Goal: Transaction & Acquisition: Download file/media

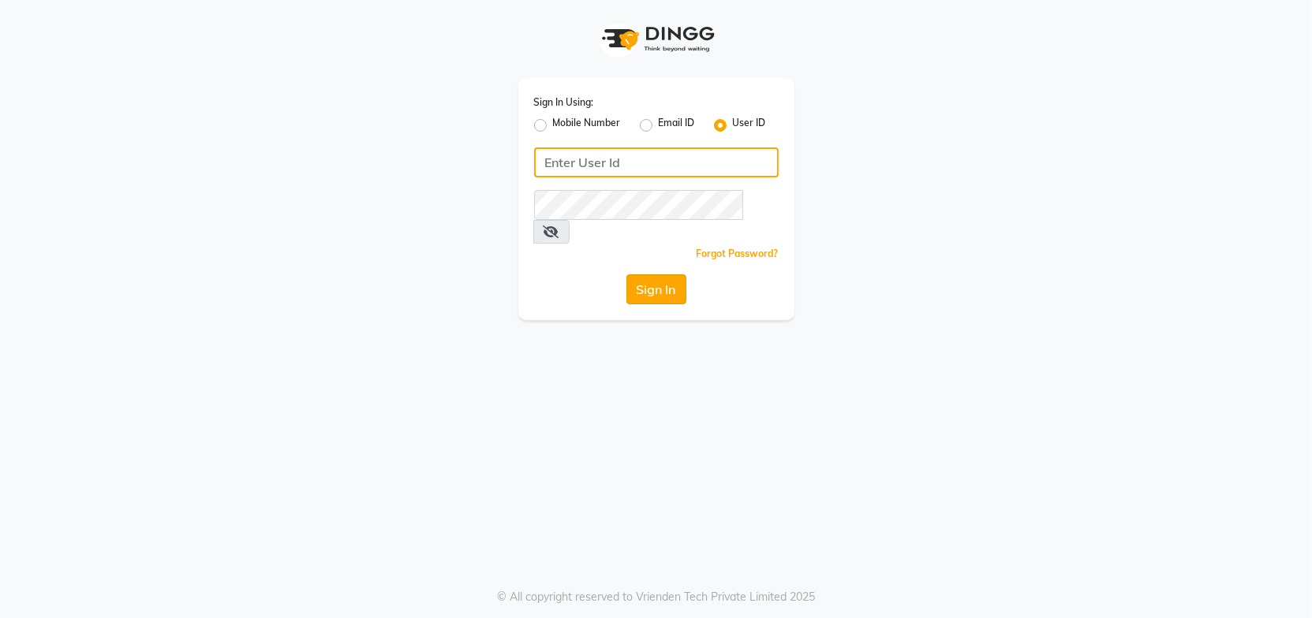
type input "Headmasters"
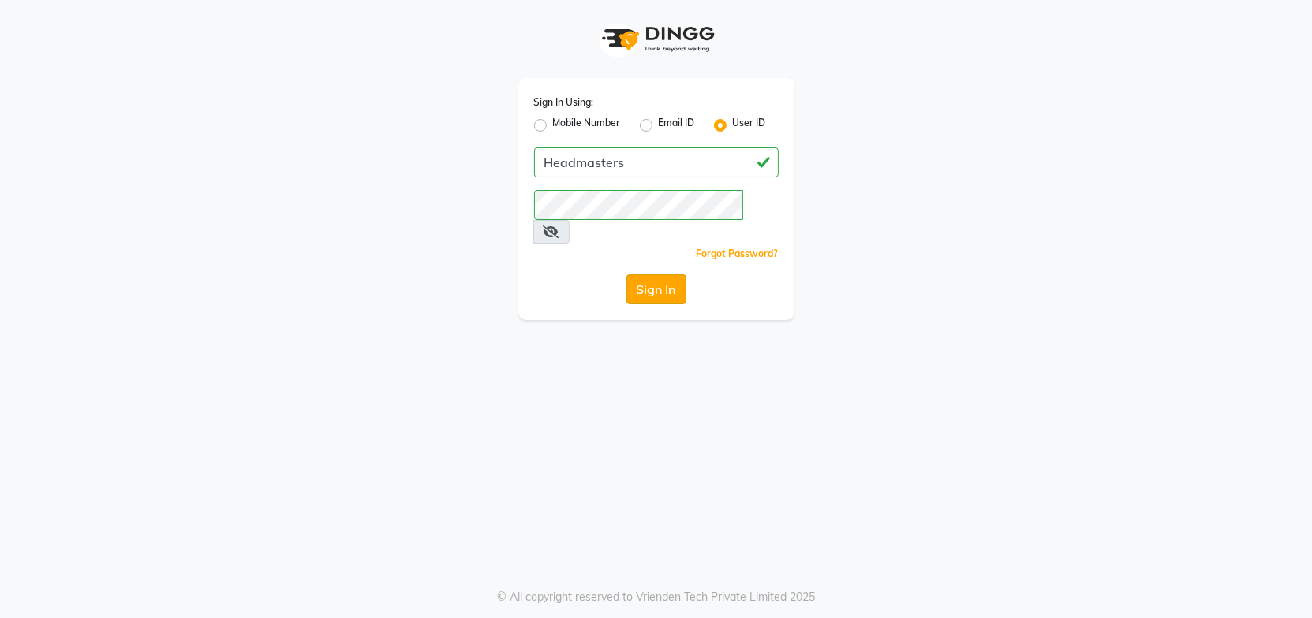
click at [671, 275] on button "Sign In" at bounding box center [656, 290] width 60 height 30
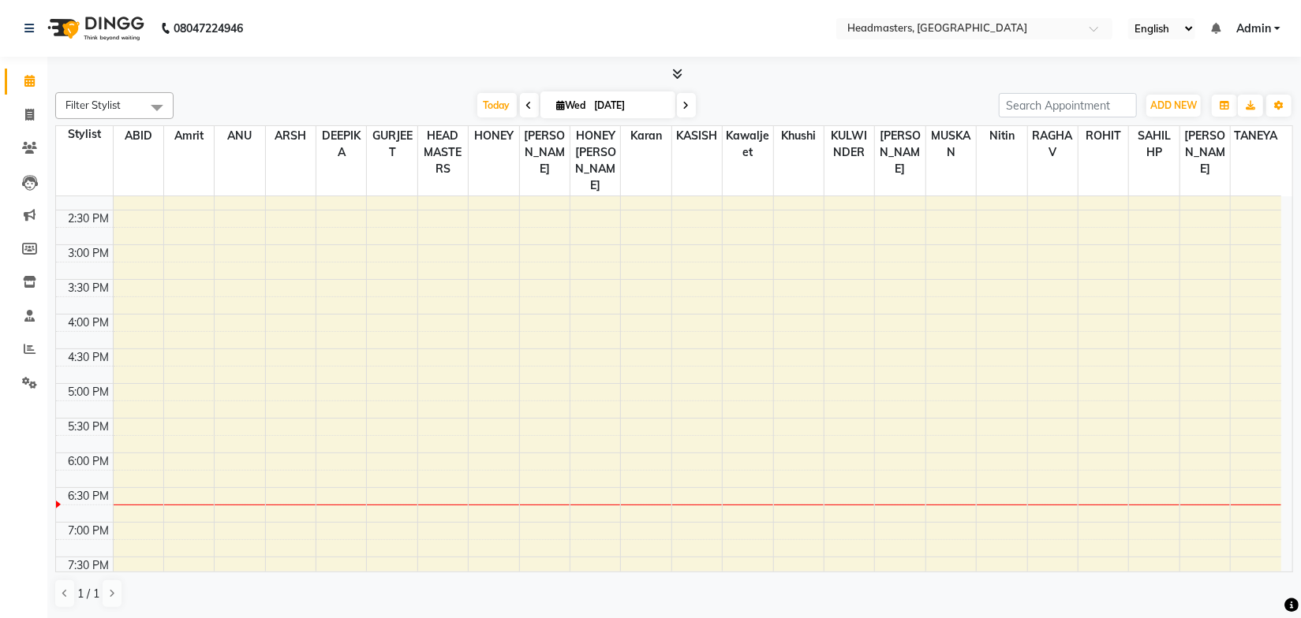
click at [804, 100] on div "Today Wed 03-09-2025" at bounding box center [585, 106] width 809 height 24
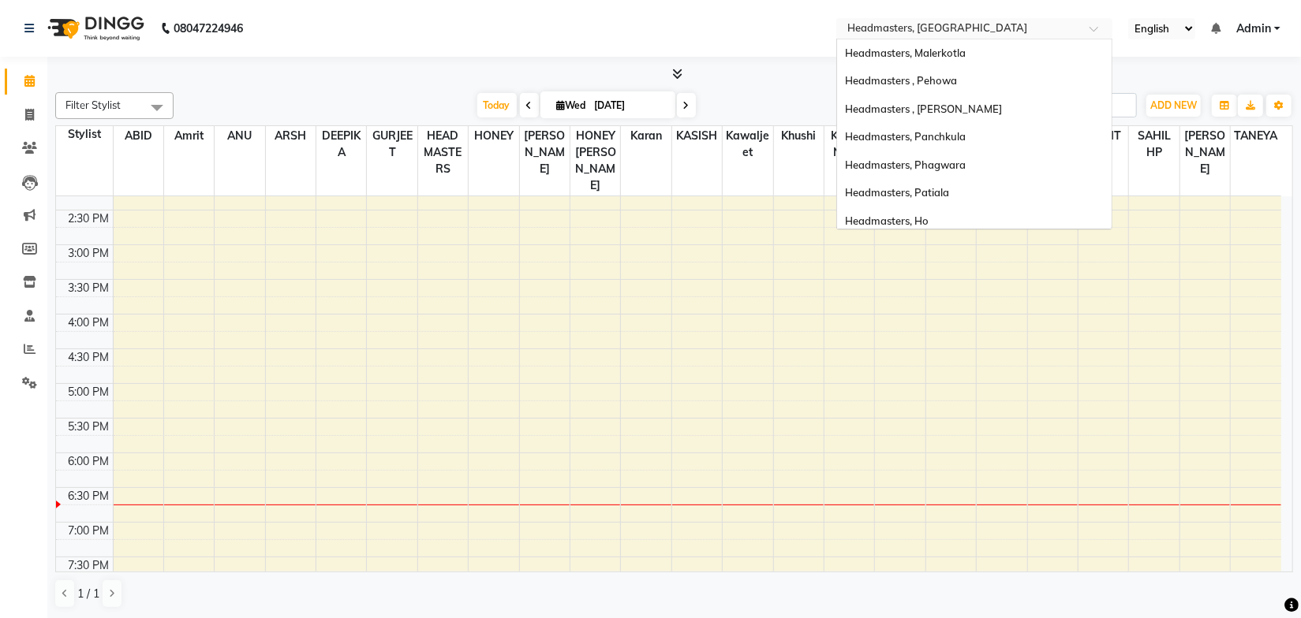
click at [914, 22] on input "text" at bounding box center [958, 30] width 229 height 16
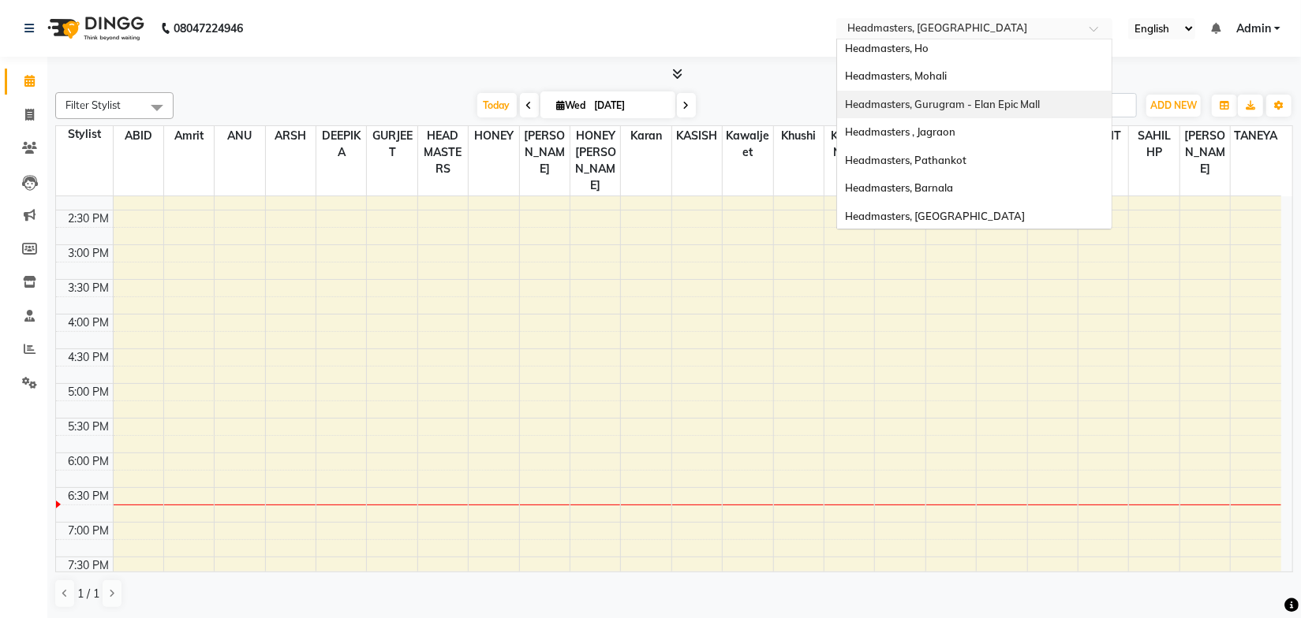
click at [1036, 103] on span "Headmasters, Gurugram - Elan Epic Mall" at bounding box center [942, 104] width 195 height 13
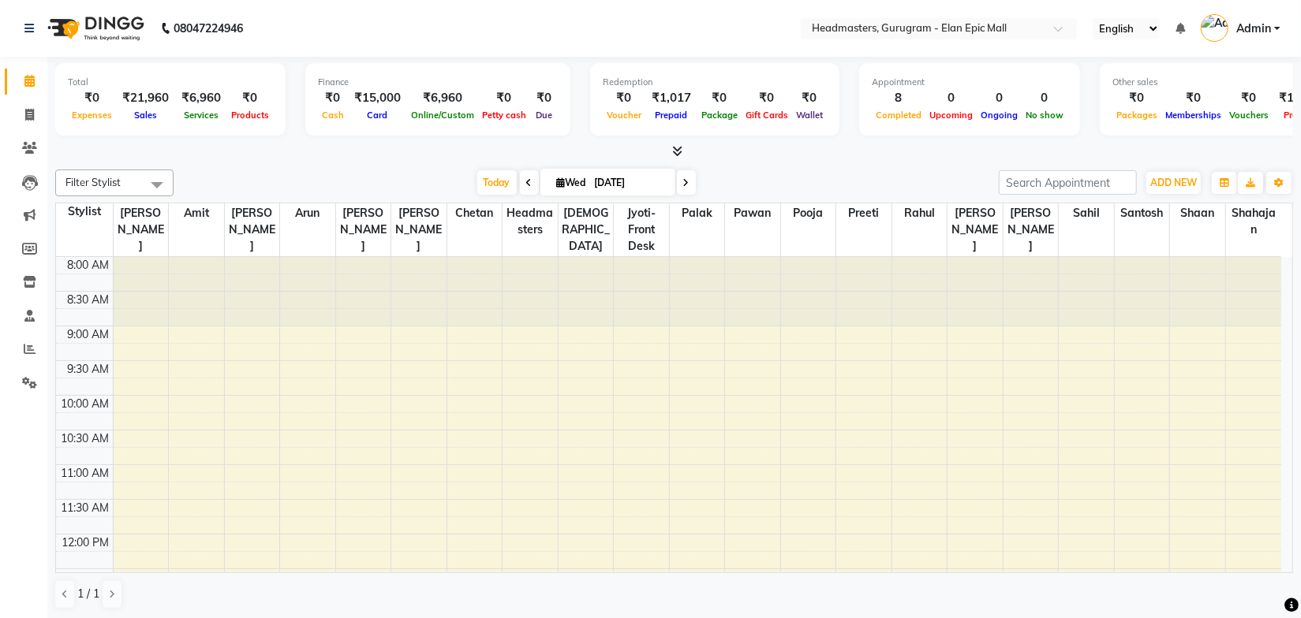
click at [727, 147] on div at bounding box center [674, 152] width 1238 height 17
click at [673, 152] on icon at bounding box center [677, 151] width 10 height 12
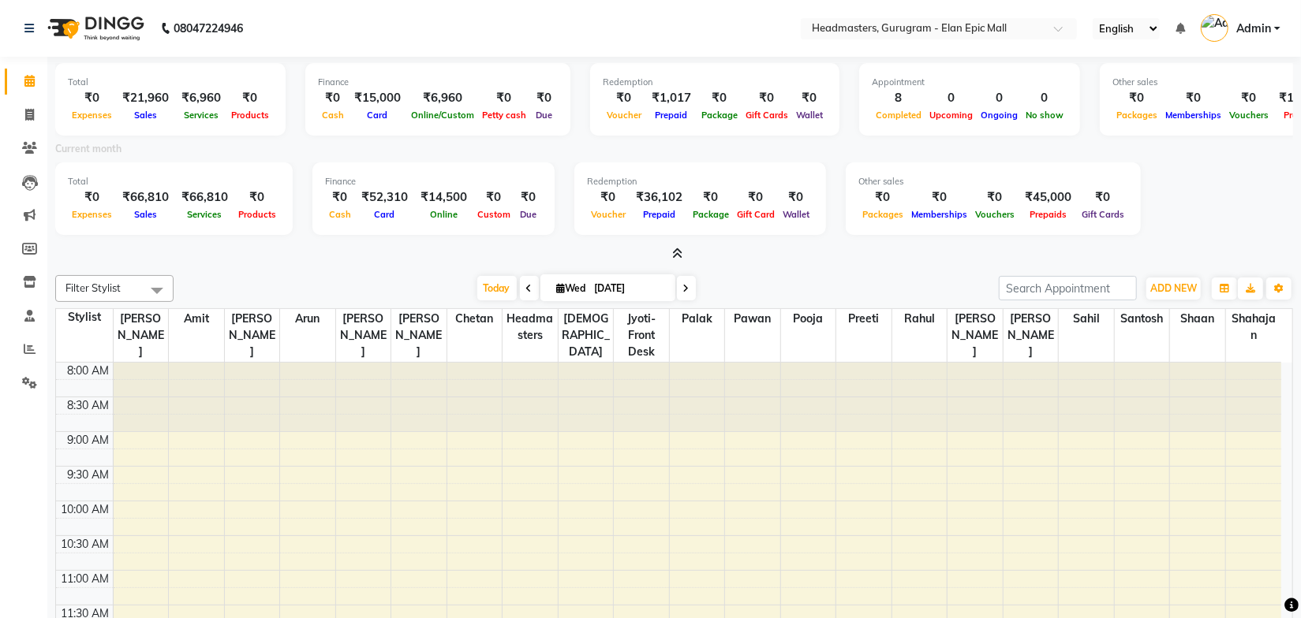
click at [681, 255] on icon at bounding box center [677, 254] width 10 height 12
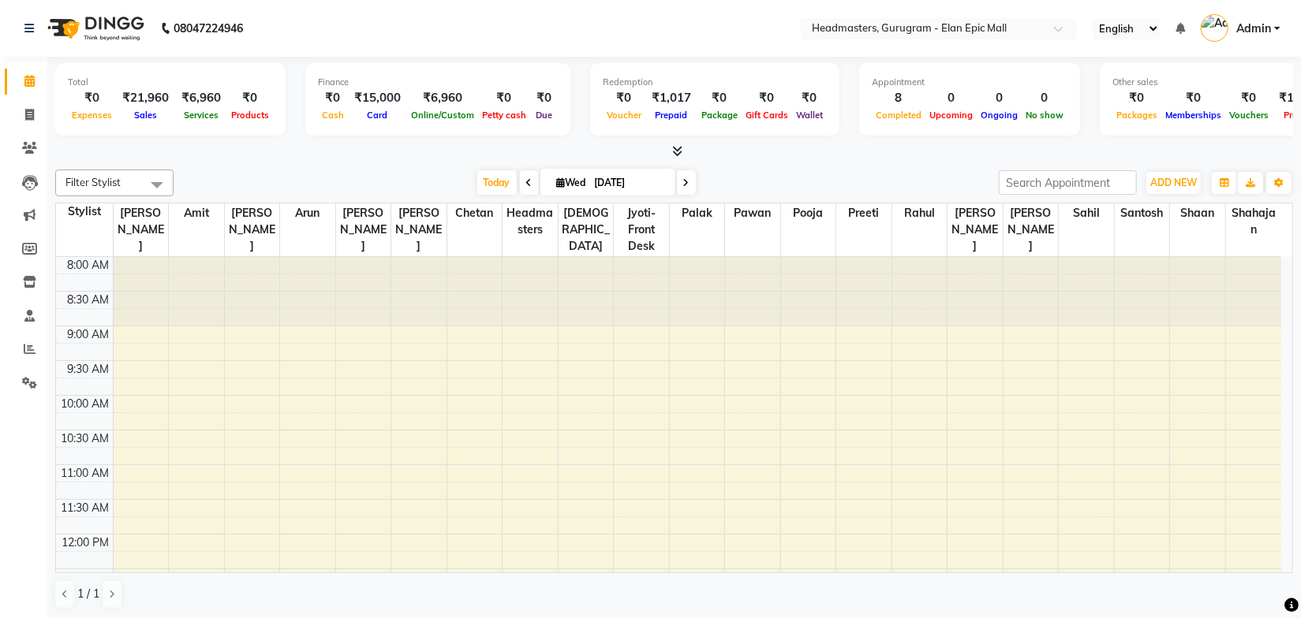
click at [579, 45] on nav "08047224946 Select Location × Headmasters, Gurugram - Elan Epic Mall English EN…" at bounding box center [650, 28] width 1301 height 57
click at [34, 351] on icon at bounding box center [30, 349] width 12 height 12
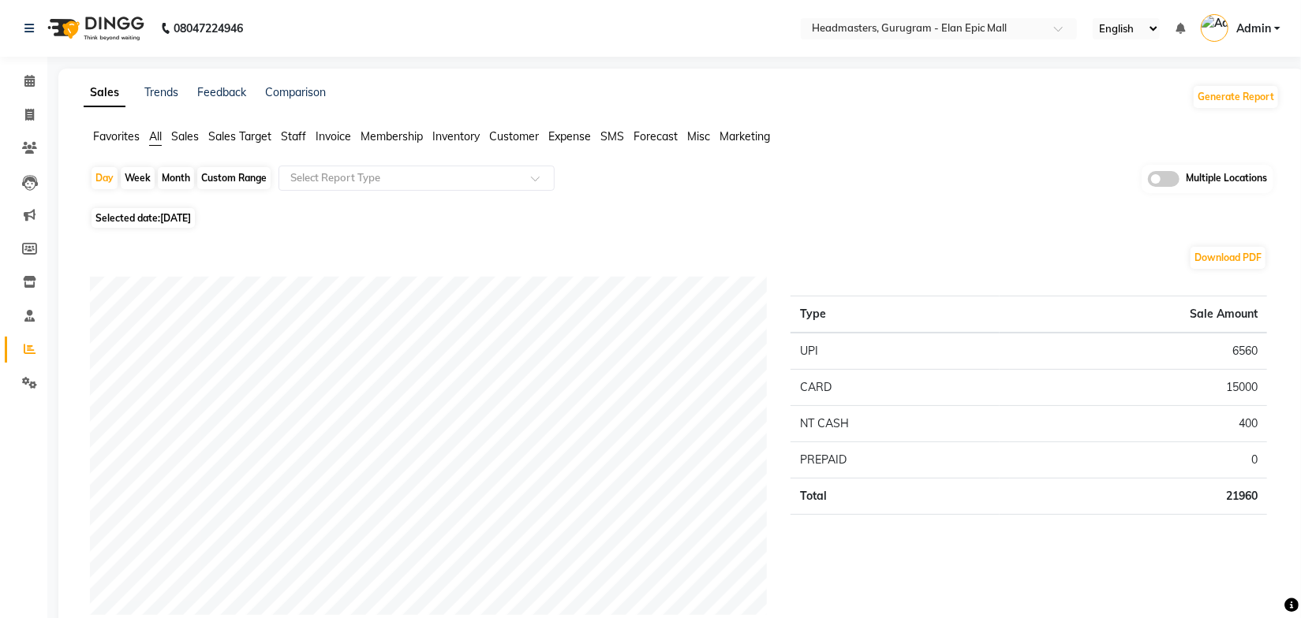
click at [174, 136] on span "Sales" at bounding box center [185, 136] width 28 height 14
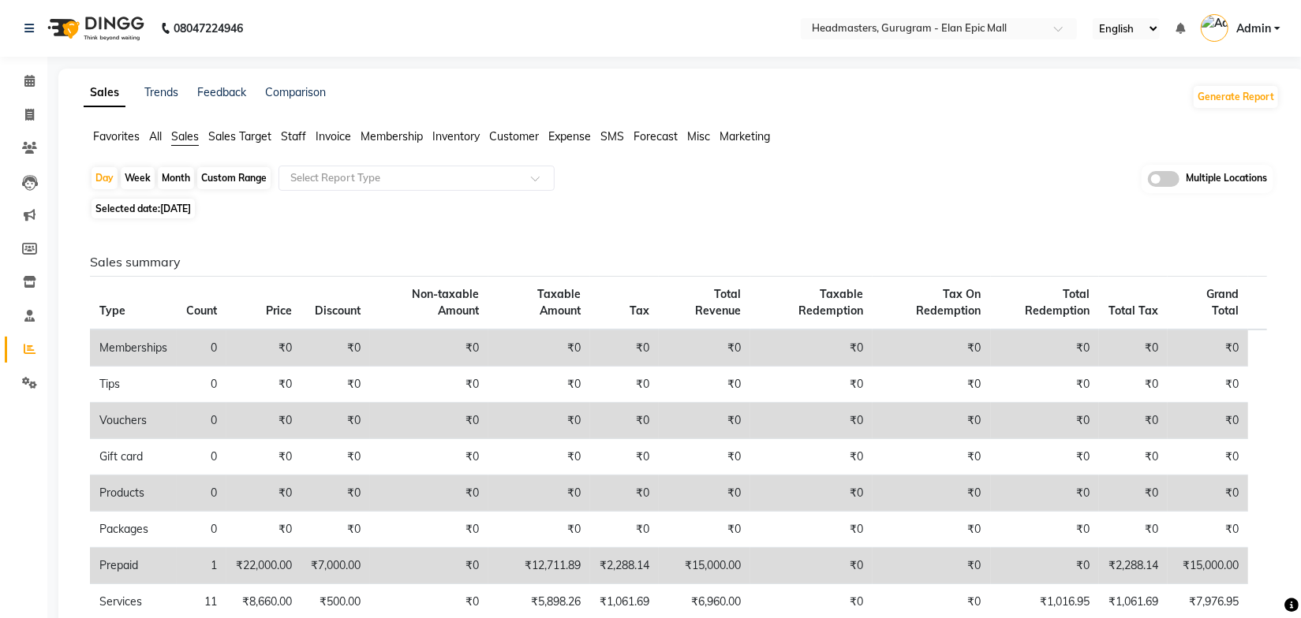
click at [172, 178] on div "Month" at bounding box center [176, 178] width 36 height 22
select select "9"
select select "2025"
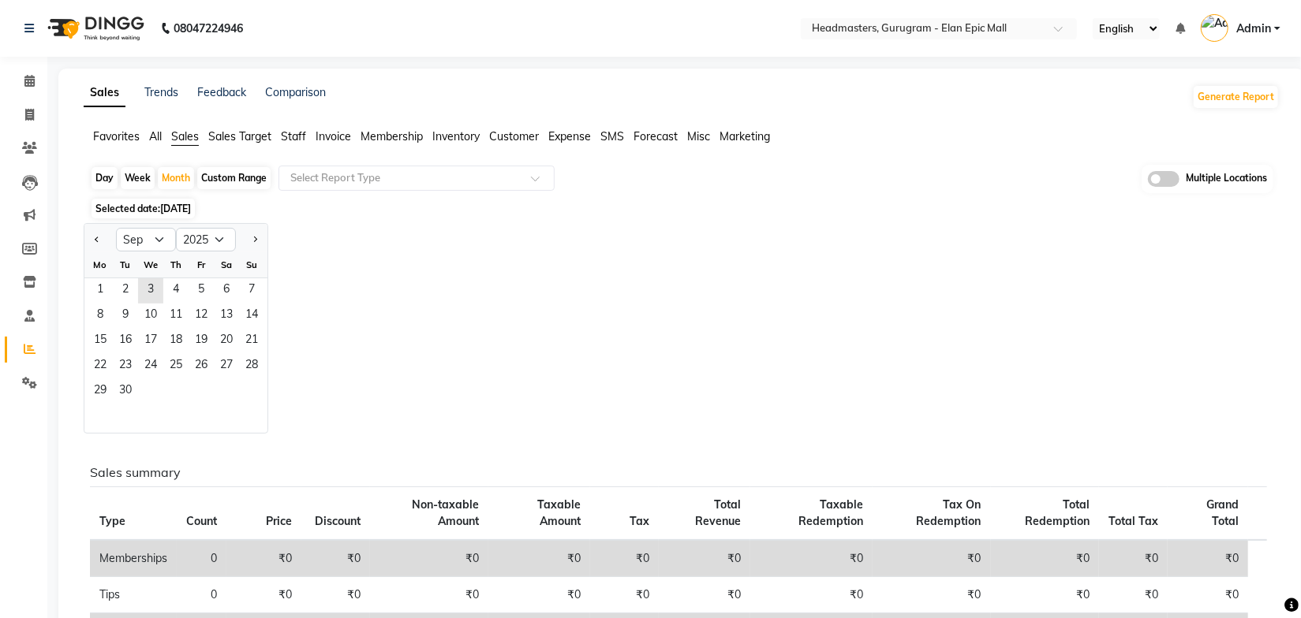
click at [179, 208] on span "[DATE]" at bounding box center [175, 209] width 31 height 12
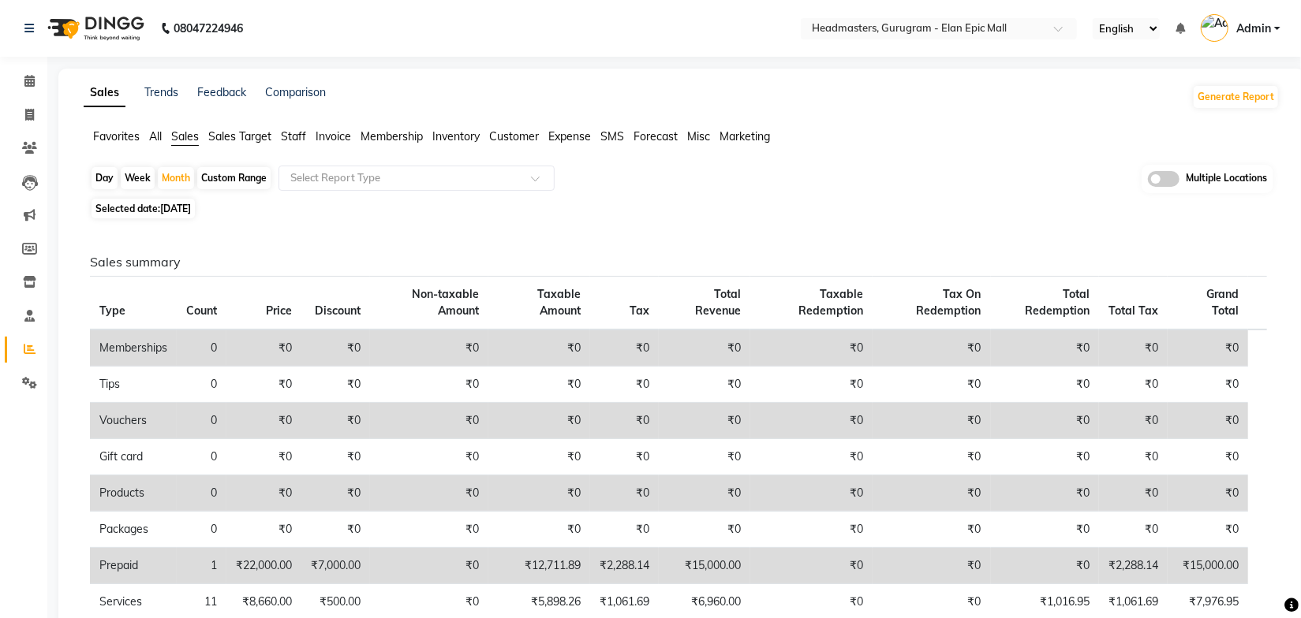
click at [169, 210] on span "[DATE]" at bounding box center [175, 209] width 31 height 12
select select "9"
select select "2025"
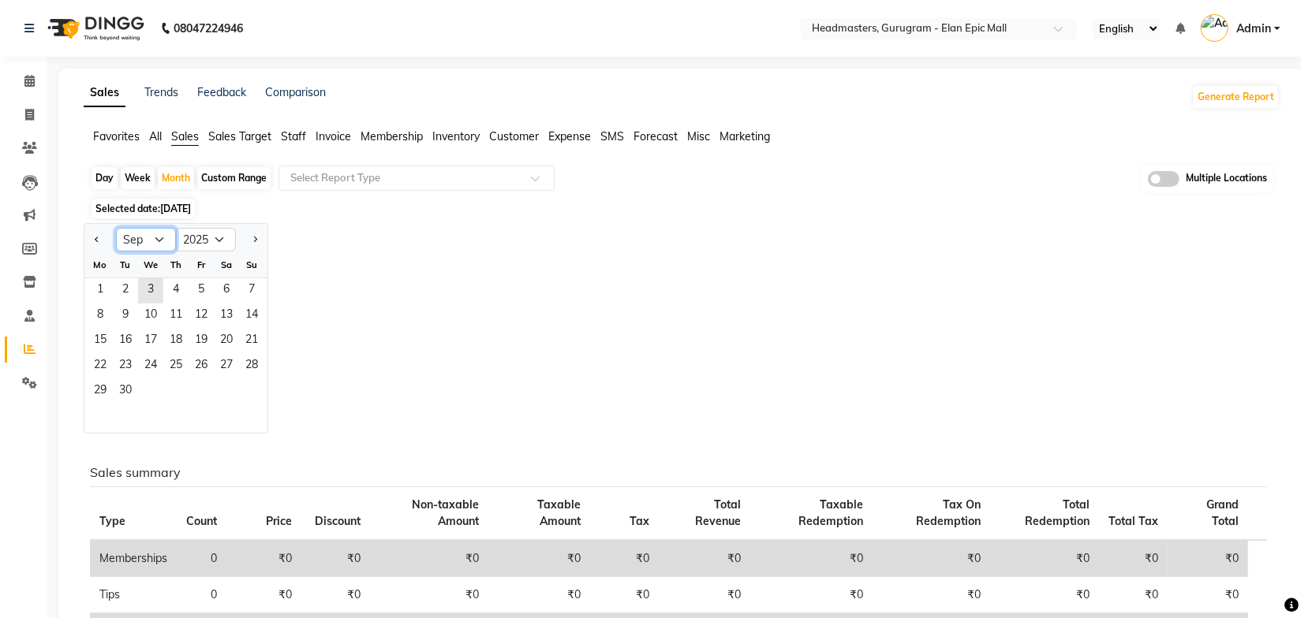
click at [161, 233] on select "Jan Feb Mar Apr May Jun [DATE] Aug Sep Oct Nov Dec" at bounding box center [146, 240] width 60 height 24
select select "8"
click at [116, 228] on select "Jan Feb Mar Apr May Jun [DATE] Aug Sep Oct Nov Dec" at bounding box center [146, 240] width 60 height 24
click at [198, 289] on span "1" at bounding box center [201, 290] width 25 height 25
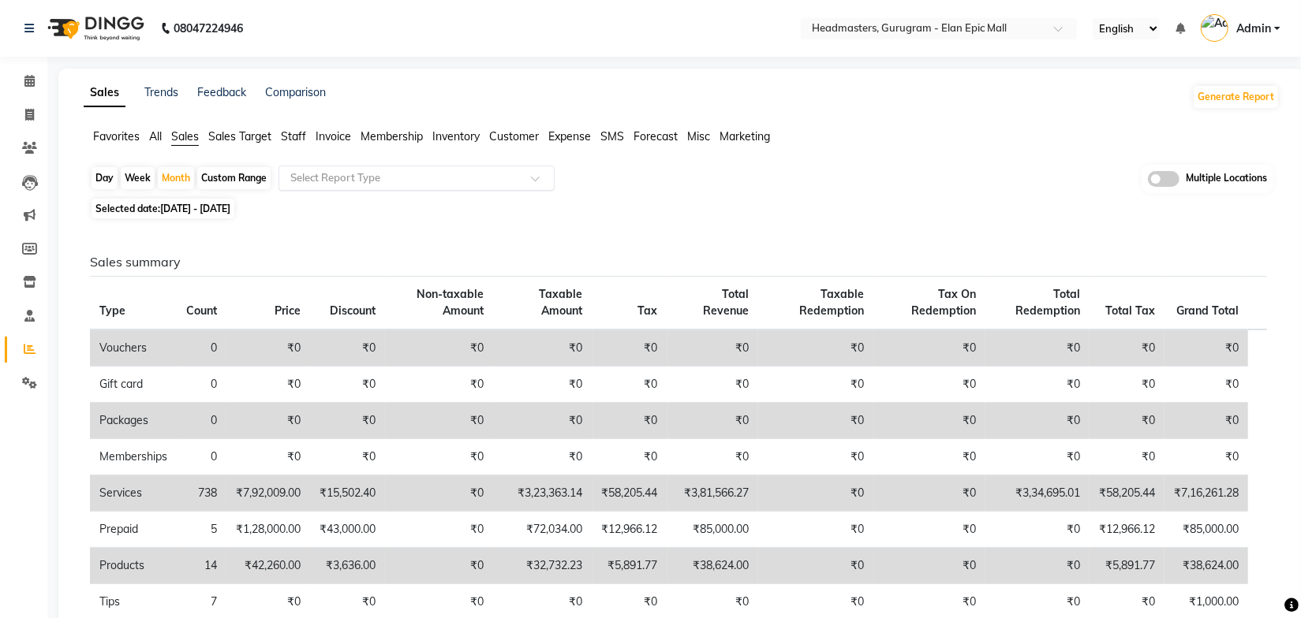
click at [431, 185] on div "Select Report Type" at bounding box center [416, 178] width 276 height 25
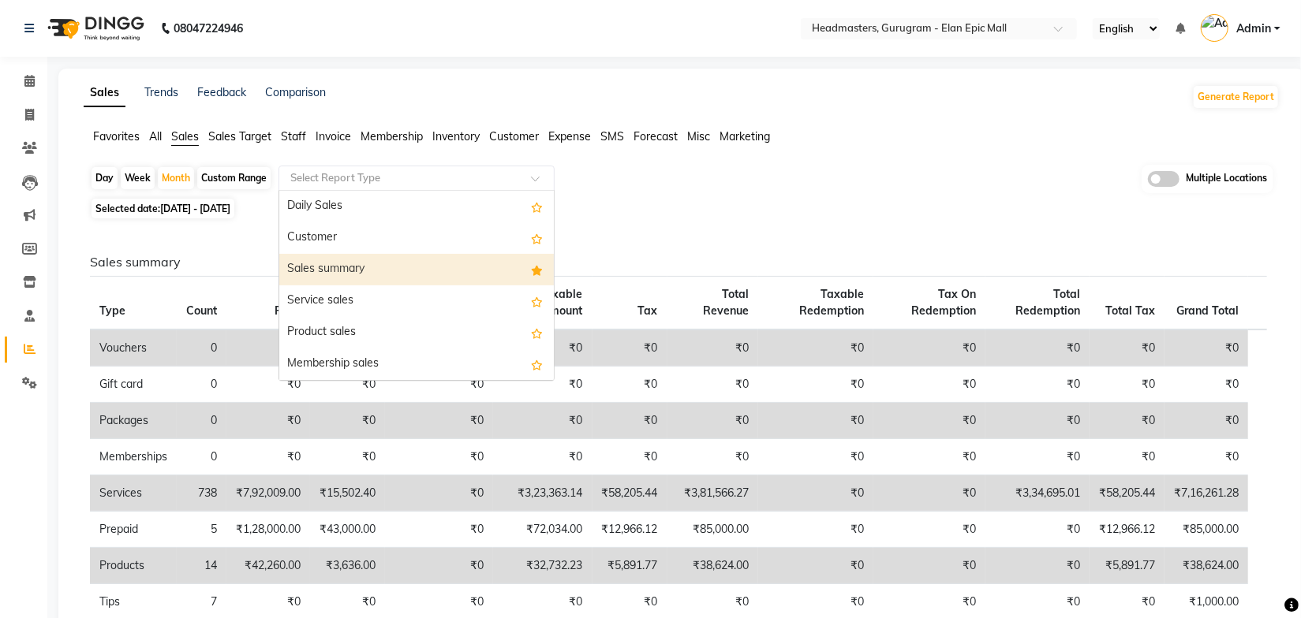
click at [367, 273] on div "Sales summary" at bounding box center [416, 270] width 275 height 32
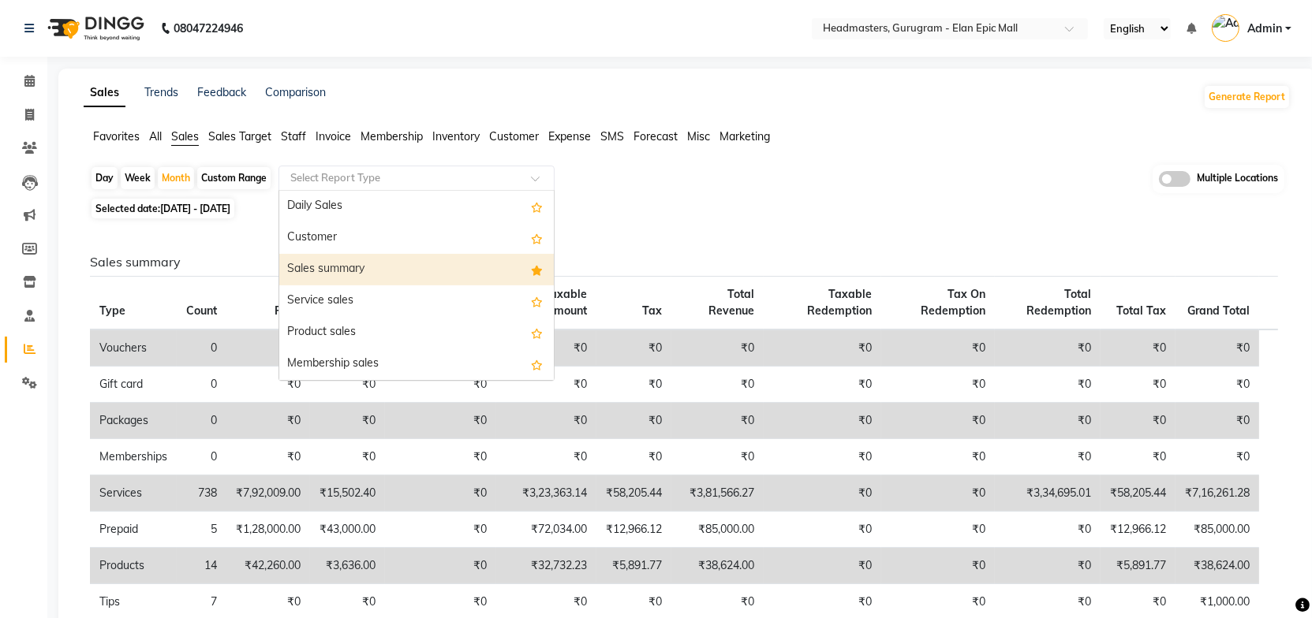
select select "full_report"
select select "csv"
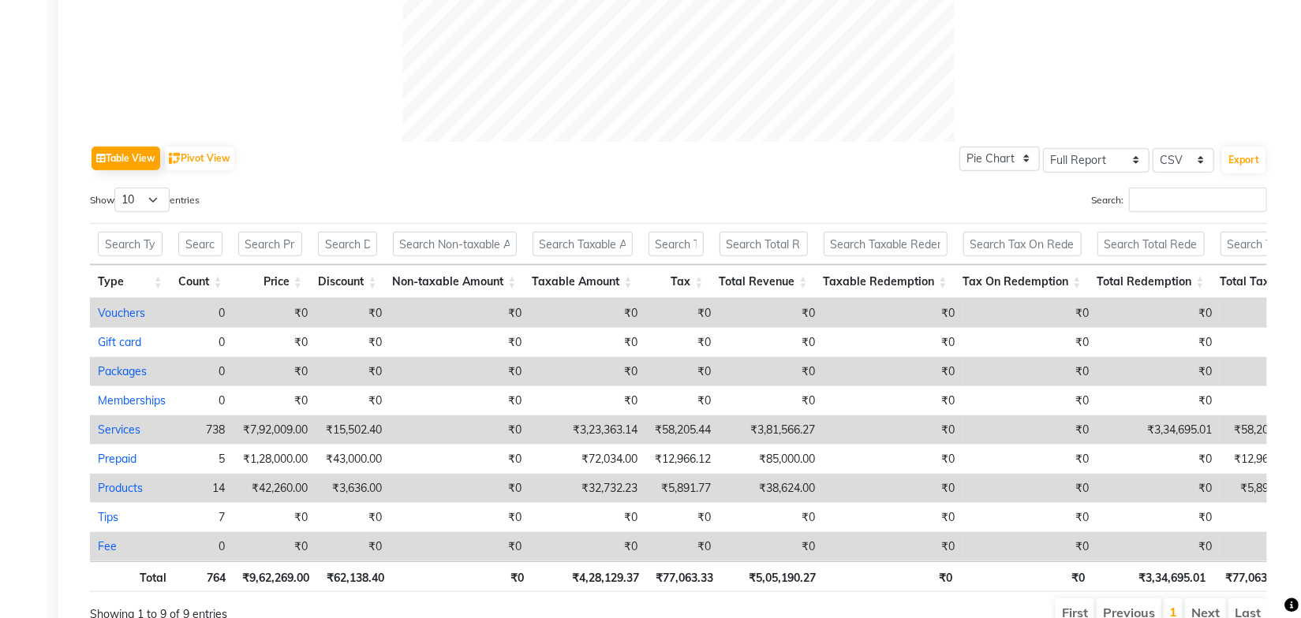
scroll to position [747, 0]
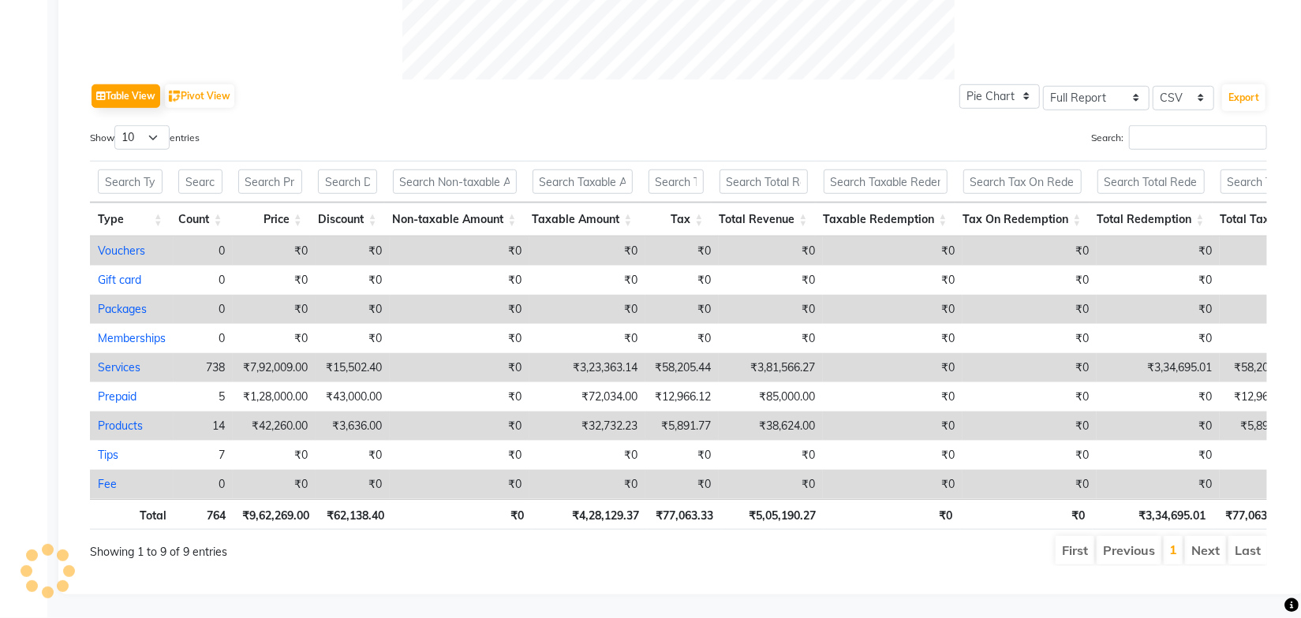
click at [717, 86] on div "Table View Pivot View Pie Chart Bar Chart Select Full Report Filtered Report Se…" at bounding box center [678, 96] width 1177 height 33
click at [738, 84] on div "Table View Pivot View Pie Chart Bar Chart Select Full Report Filtered Report Se…" at bounding box center [678, 96] width 1177 height 33
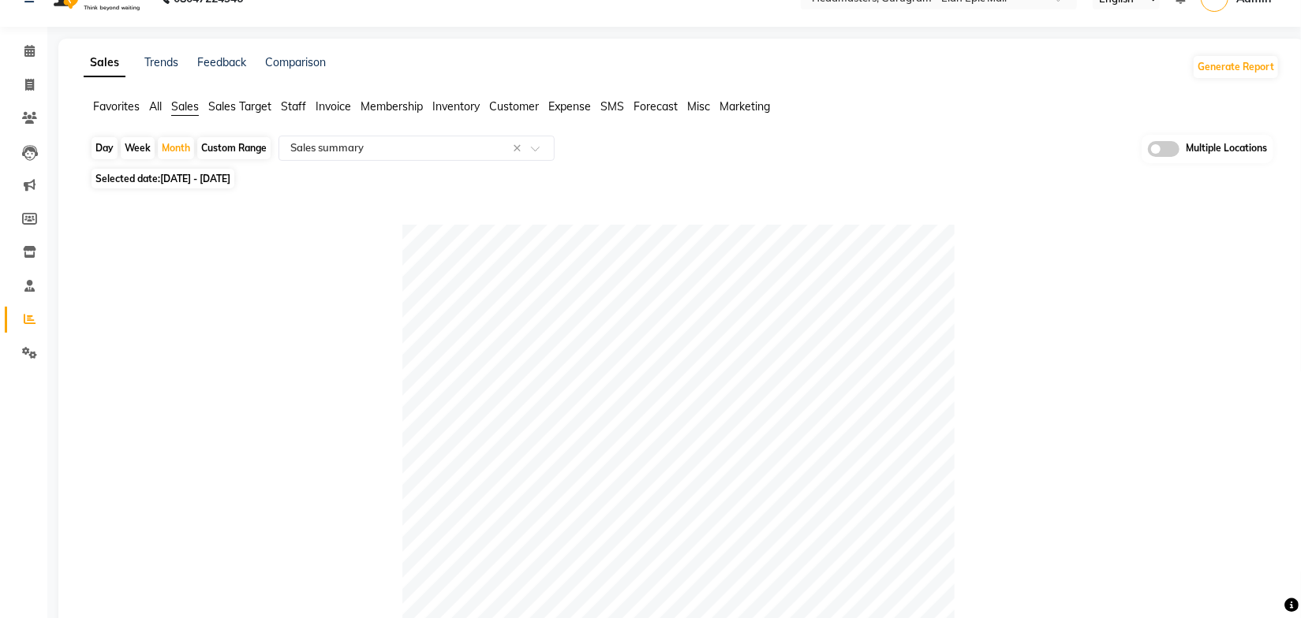
scroll to position [0, 0]
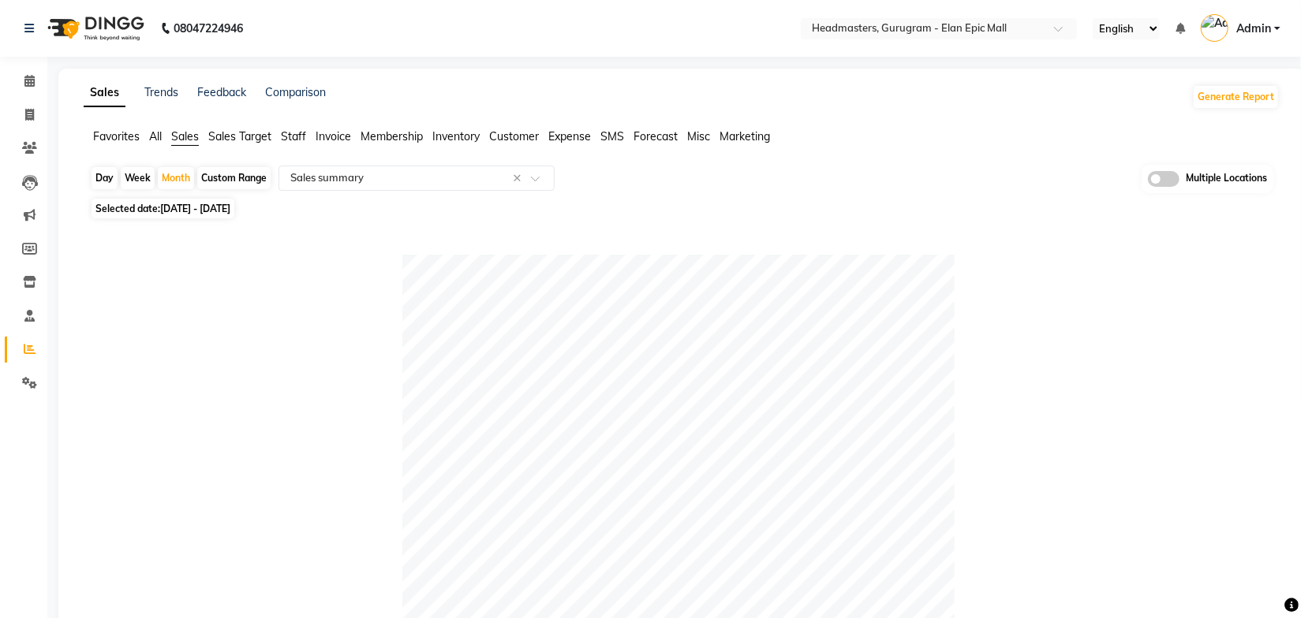
click at [331, 134] on span "Invoice" at bounding box center [333, 136] width 35 height 14
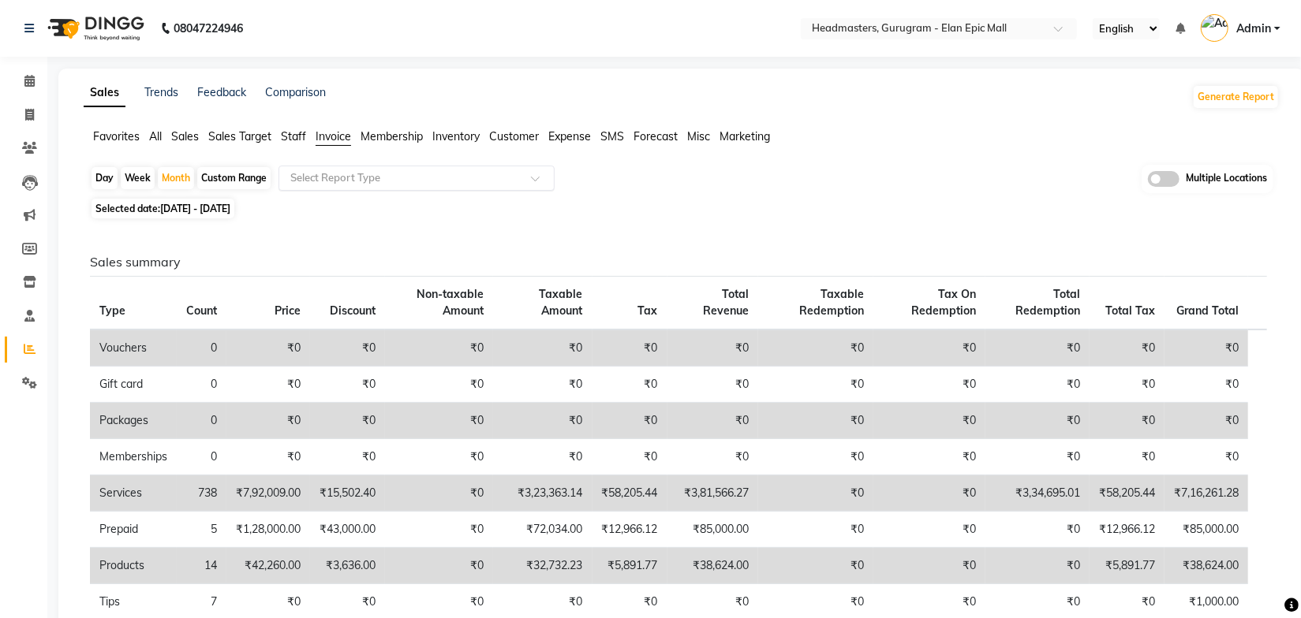
click at [368, 174] on input "text" at bounding box center [400, 178] width 227 height 16
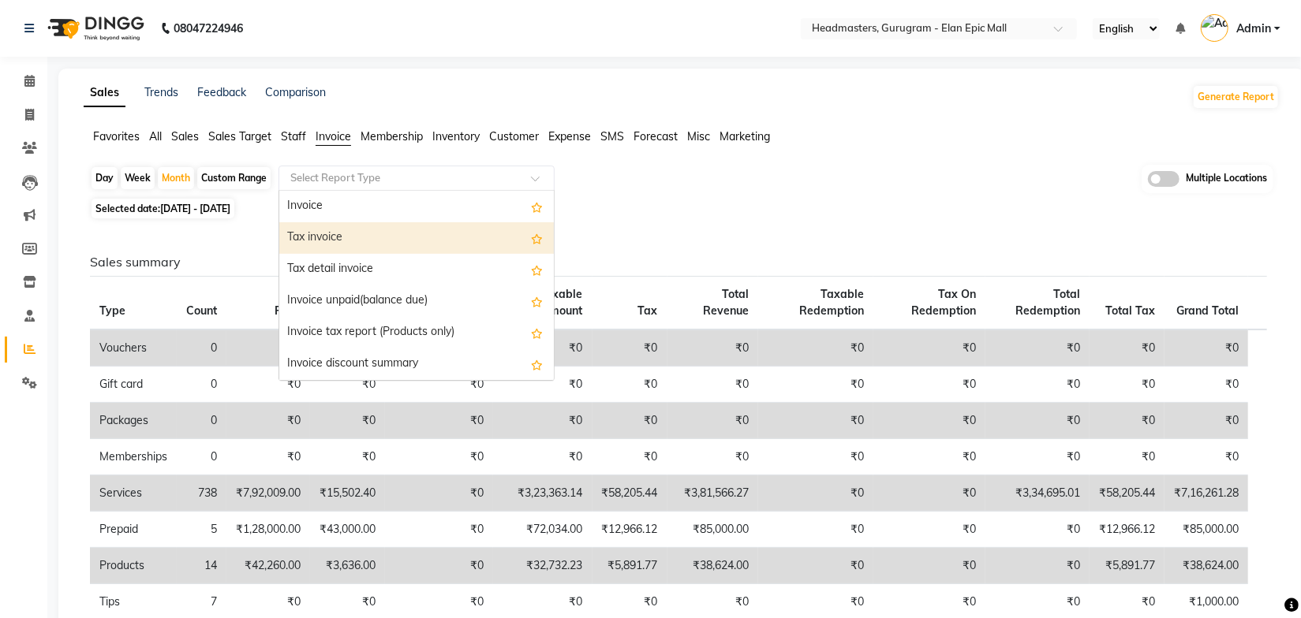
click at [346, 229] on div "Tax invoice" at bounding box center [416, 238] width 275 height 32
select select "full_report"
select select "csv"
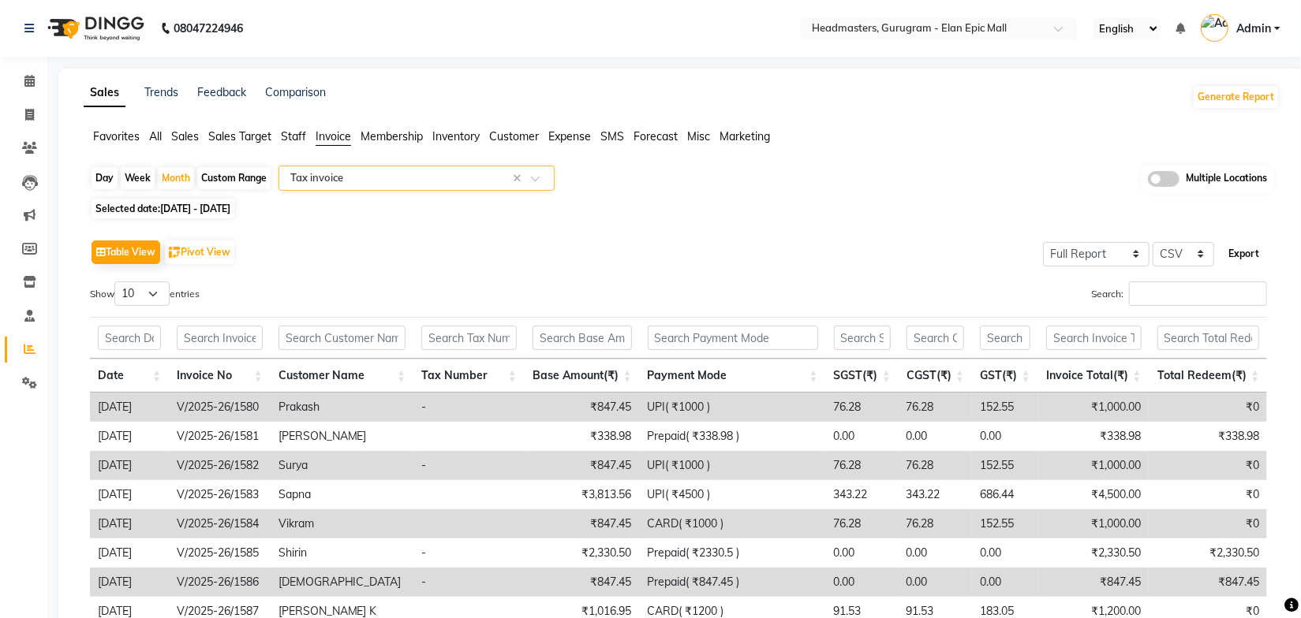
click at [1229, 245] on button "Export" at bounding box center [1243, 254] width 43 height 27
click at [573, 231] on div "Table View Pivot View Select Full Report Filtered Report Select CSV PDF Export …" at bounding box center [678, 493] width 1202 height 541
click at [918, 198] on div "Day Week Month Custom Range Select Report Type × Tax invoice × Multiple Locatio…" at bounding box center [682, 465] width 1196 height 600
